Goal: Information Seeking & Learning: Find specific page/section

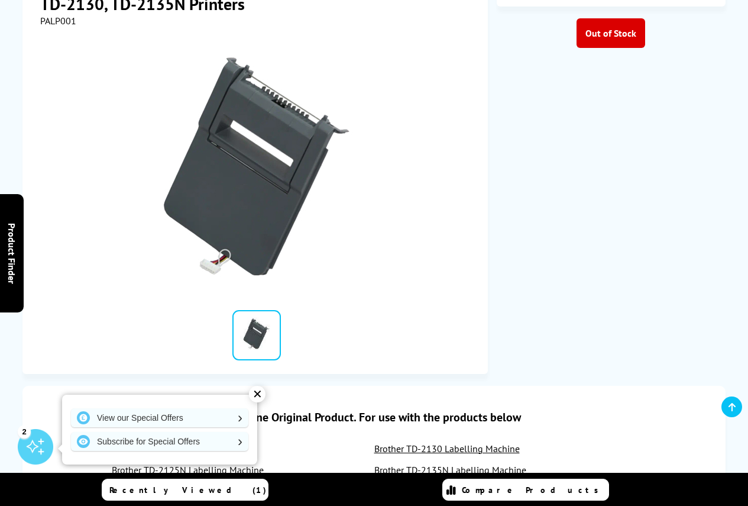
scroll to position [118, 0]
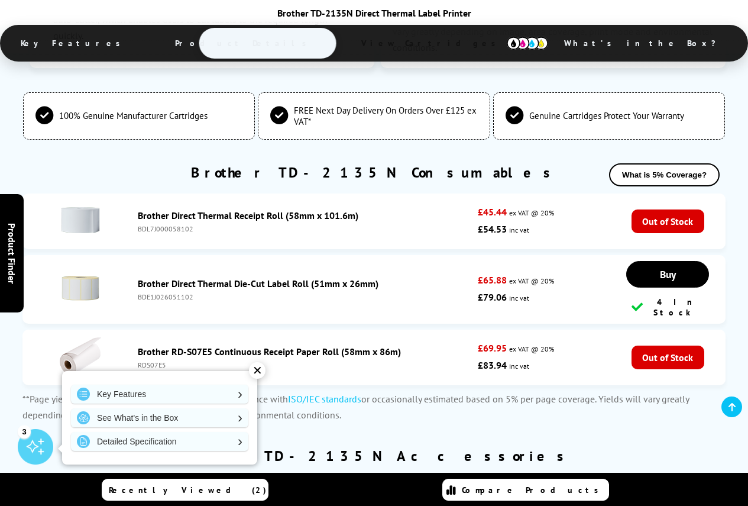
scroll to position [1656, 0]
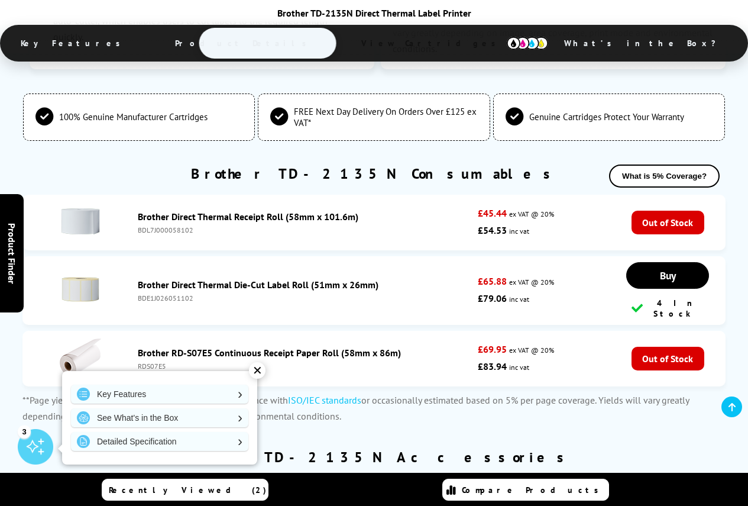
drag, startPoint x: 203, startPoint y: 295, endPoint x: 135, endPoint y: 295, distance: 68.0
click at [135, 295] on div "Brother Direct Thermal Die-Cut Label Roll (51mm x 26mm) BDE1J026051102" at bounding box center [305, 291] width 346 height 24
copy div "BDE1J026051102"
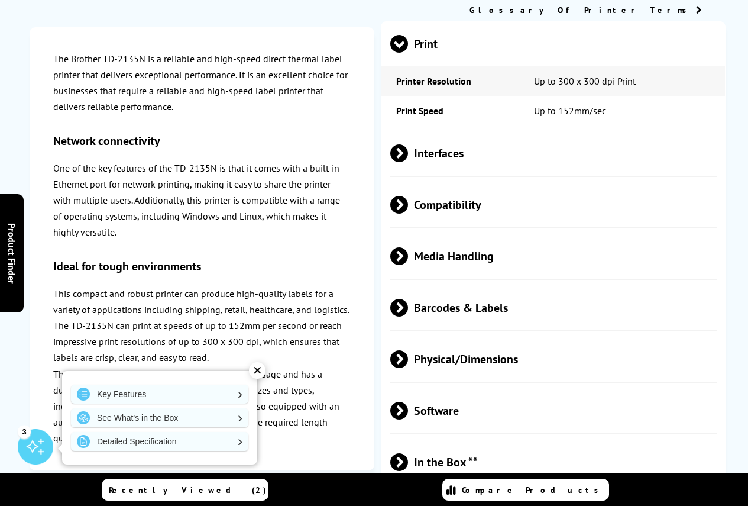
scroll to position [5, 0]
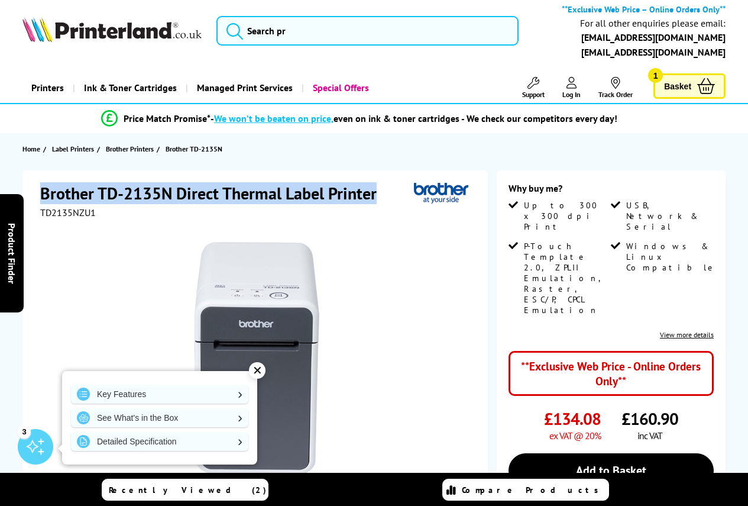
drag, startPoint x: 43, startPoint y: 192, endPoint x: 377, endPoint y: 185, distance: 334.2
click at [377, 185] on h1 "Brother TD-2135N Direct Thermal Label Printer" at bounding box center [214, 193] width 348 height 22
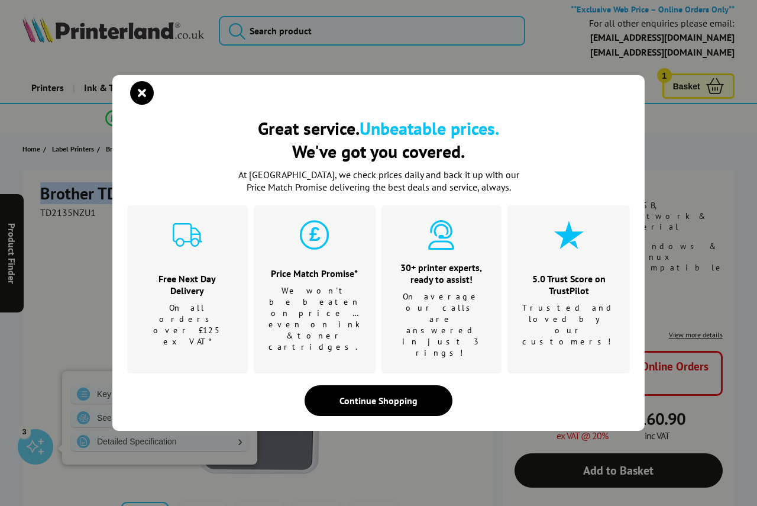
copy h1 "Brother TD-2135N Direct Thermal Label Printer"
click at [143, 105] on icon "close modal" at bounding box center [142, 93] width 24 height 24
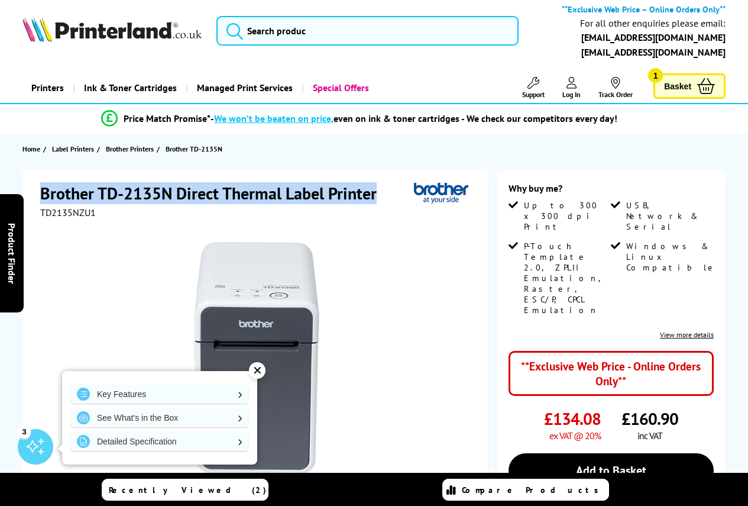
click at [56, 192] on h1 "Brother TD-2135N Direct Thermal Label Printer" at bounding box center [214, 193] width 348 height 22
drag, startPoint x: 43, startPoint y: 193, endPoint x: 377, endPoint y: 188, distance: 334.2
click at [377, 188] on h1 "Brother TD-2135N Direct Thermal Label Printer" at bounding box center [214, 193] width 348 height 22
copy h1 "Brother TD-2135N Direct Thermal Label Printer"
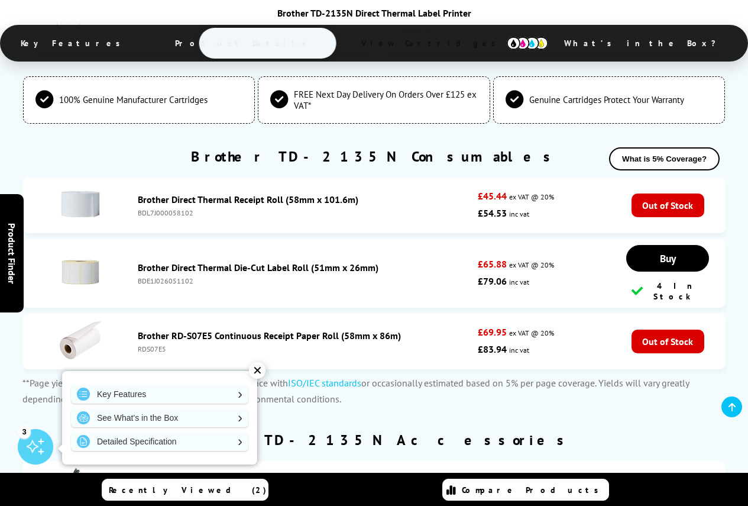
scroll to position [1661, 0]
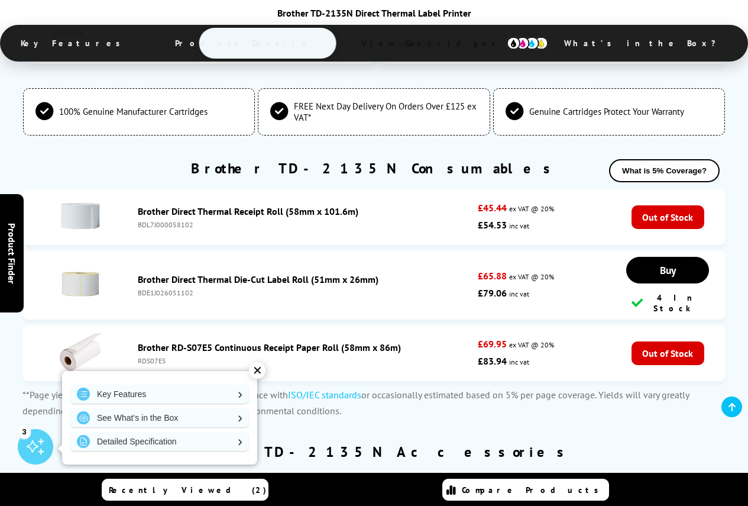
drag, startPoint x: 135, startPoint y: 273, endPoint x: 221, endPoint y: 283, distance: 87.0
click at [221, 283] on div "Brother Direct Thermal Die-Cut Label Roll (51mm x 26mm) BDE1J026051102" at bounding box center [305, 285] width 346 height 24
copy div "Brother Direct Thermal Die-Cut Label Roll (51mm x 26mm) BDE1J026051102"
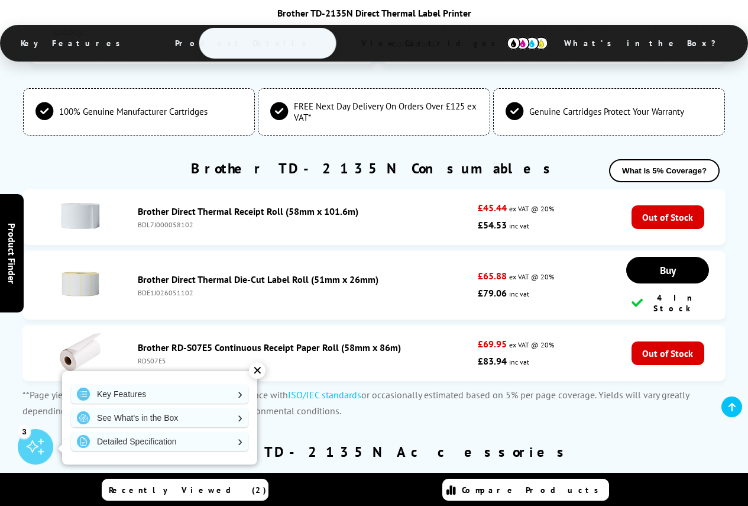
click at [226, 274] on link "Brother Direct Thermal Die-Cut Label Roll (51mm x 26mm)" at bounding box center [258, 279] width 241 height 12
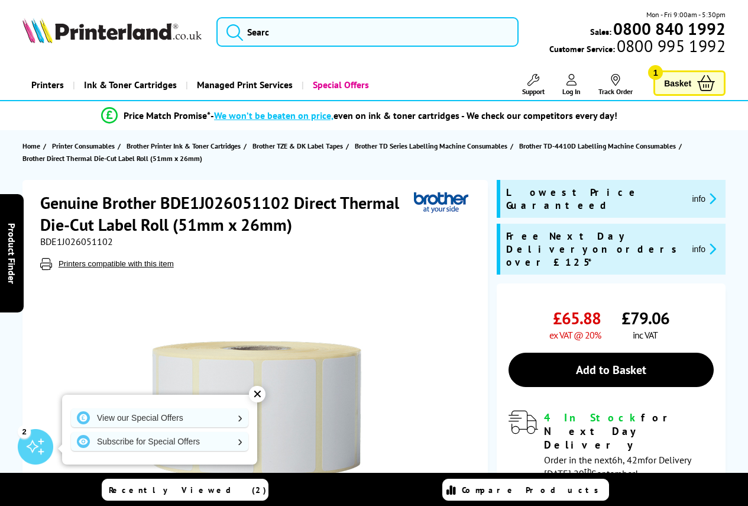
click at [288, 244] on div "BDE1J026051102" at bounding box center [256, 241] width 433 height 12
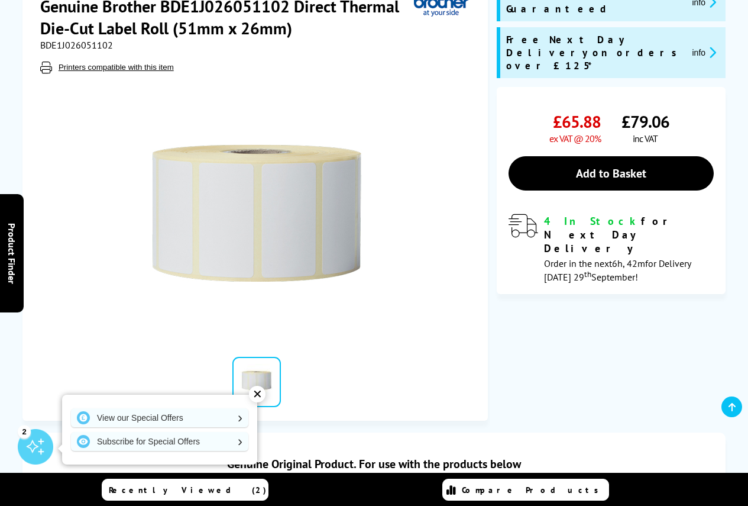
scroll to position [205, 0]
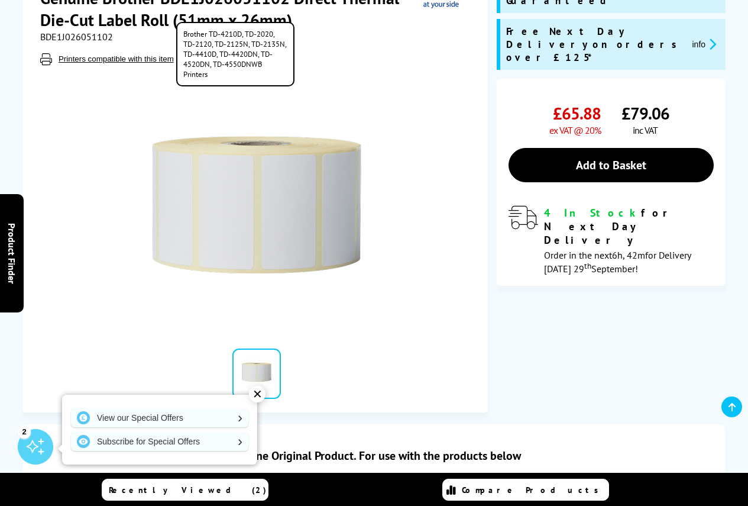
click at [138, 60] on button "Printers compatible with this item" at bounding box center [116, 59] width 122 height 10
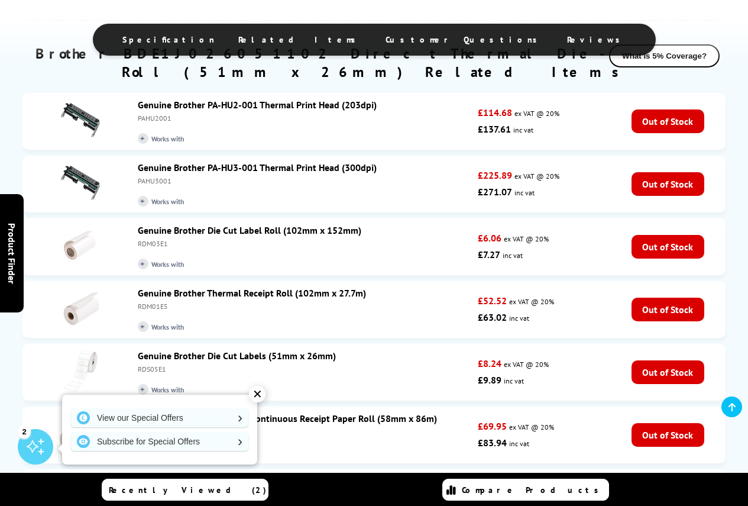
scroll to position [1210, 0]
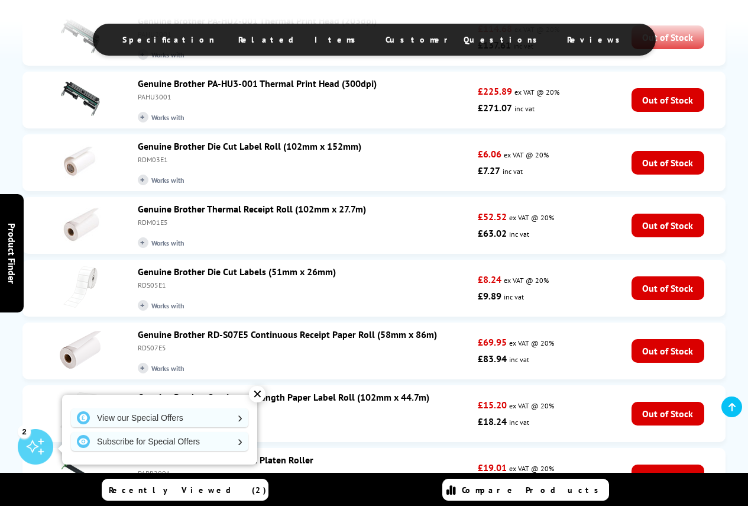
click at [240, 266] on link "Genuine Brother Die Cut Labels (51mm x 26mm)" at bounding box center [237, 272] width 198 height 12
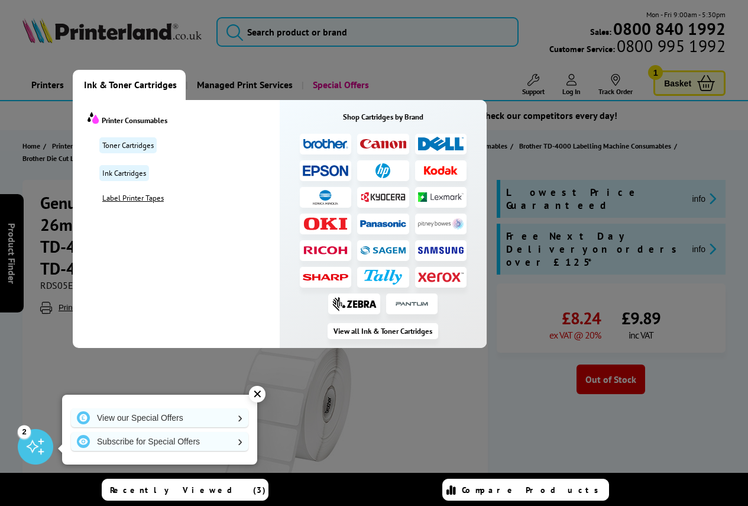
click at [138, 198] on link "Label Printer Tapes" at bounding box center [189, 198] width 180 height 10
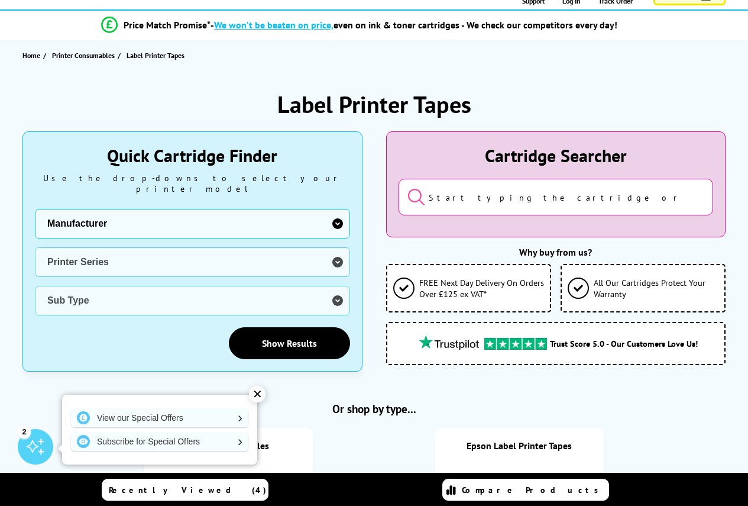
scroll to position [118, 0]
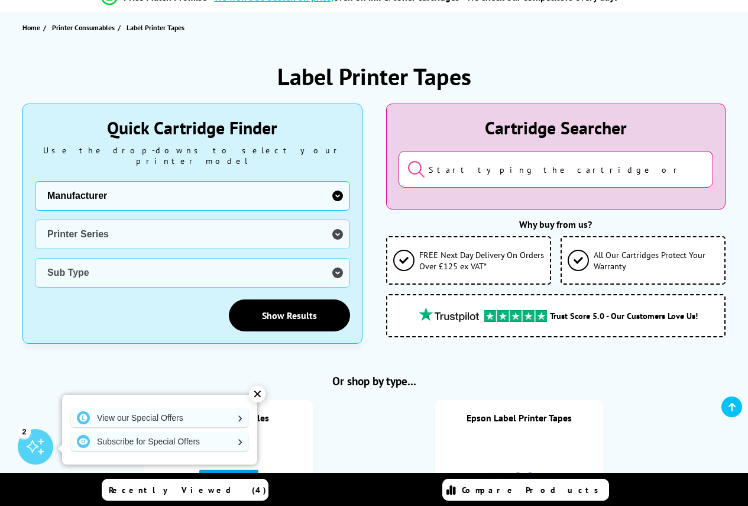
click at [470, 183] on input "search" at bounding box center [556, 169] width 315 height 37
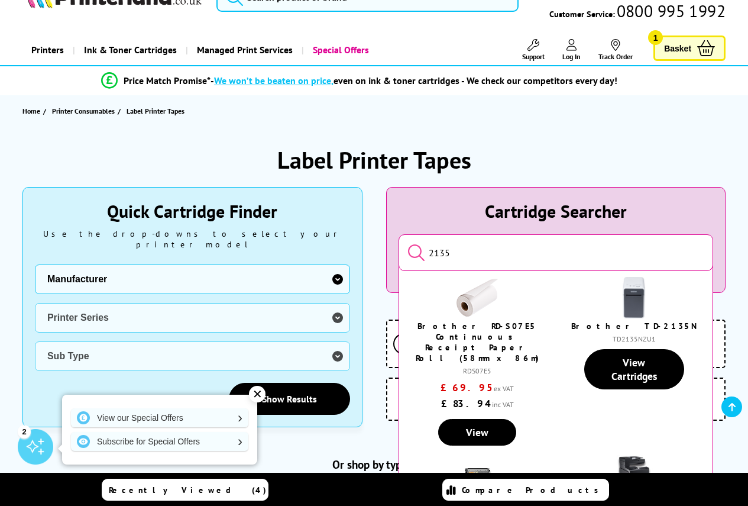
scroll to position [0, 0]
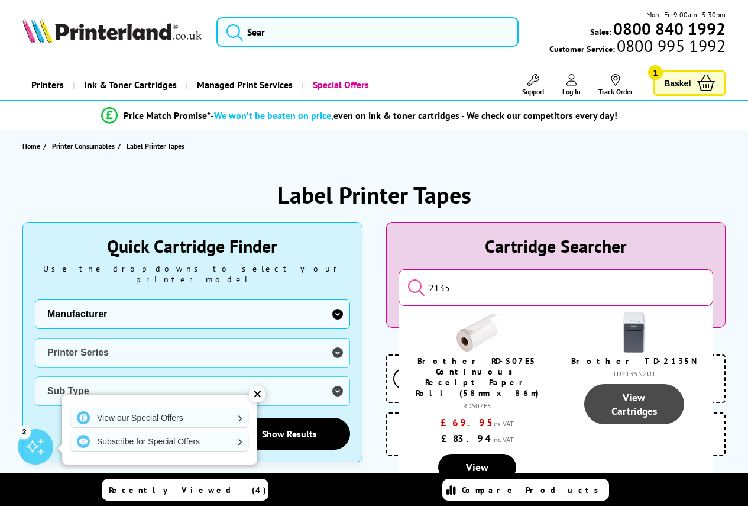
type input "2135"
click at [633, 406] on link "View Cartridges" at bounding box center [634, 404] width 101 height 40
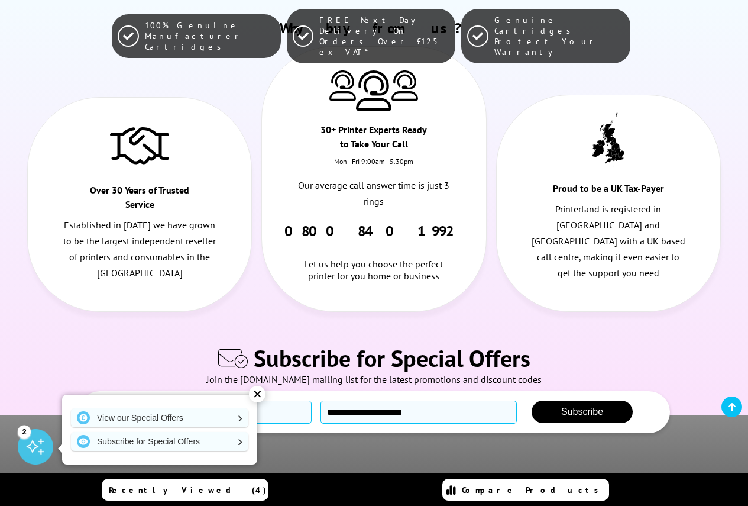
scroll to position [1450, 0]
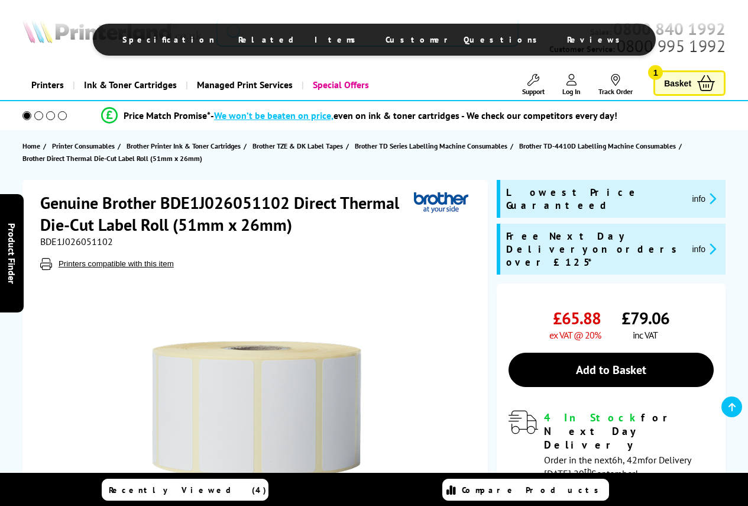
scroll to position [1210, 0]
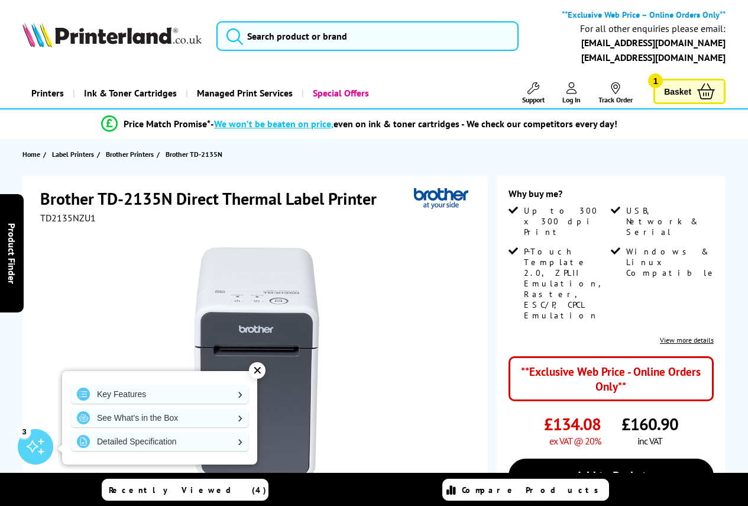
click at [75, 222] on span "TD2135NZU1" at bounding box center [68, 218] width 56 height 12
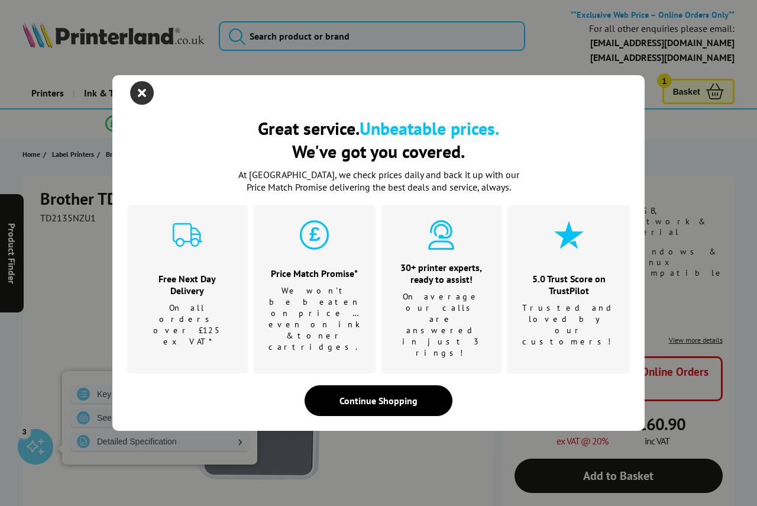
click at [138, 105] on icon "close modal" at bounding box center [142, 93] width 24 height 24
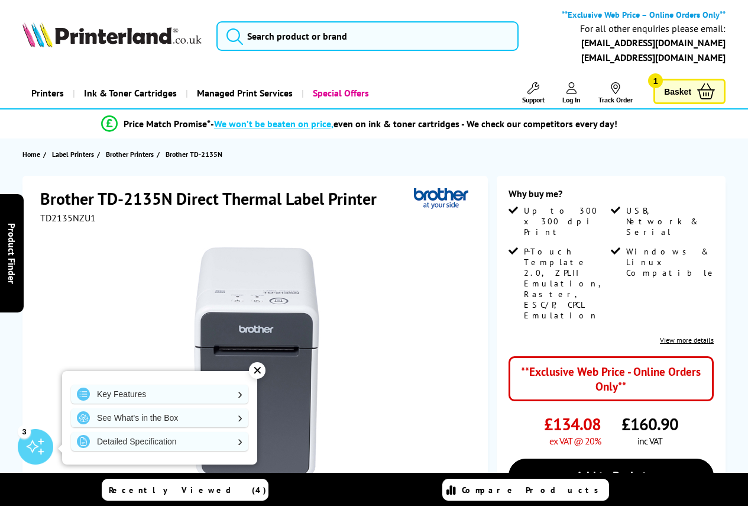
click at [69, 218] on span "TD2135NZU1" at bounding box center [68, 218] width 56 height 12
copy span "TD2135NZU1"
